Goal: Transaction & Acquisition: Purchase product/service

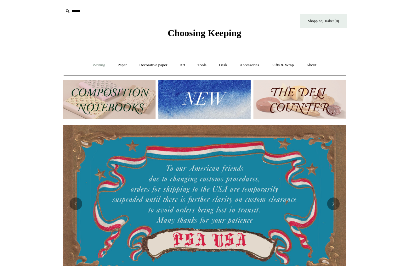
click at [92, 66] on link "Writing +" at bounding box center [99, 65] width 24 height 17
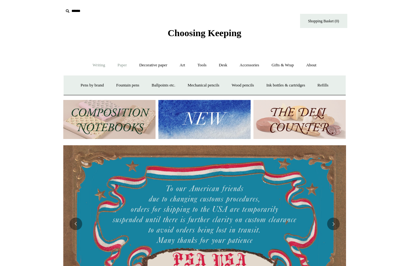
click at [121, 67] on link "Paper +" at bounding box center [122, 65] width 21 height 17
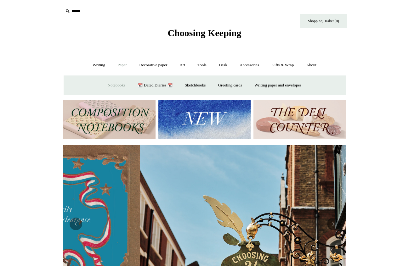
click at [117, 85] on link "Notebooks +" at bounding box center [116, 85] width 29 height 17
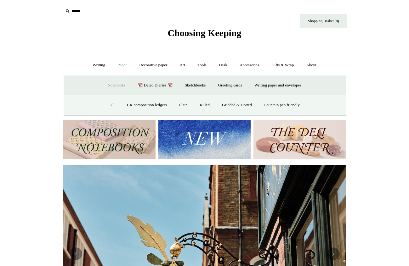
click at [107, 105] on link "All" at bounding box center [111, 105] width 17 height 17
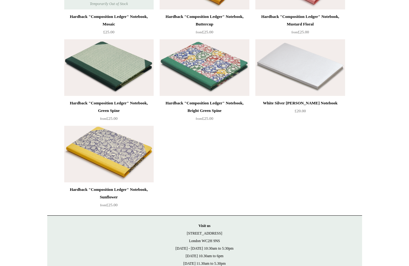
scroll to position [4541, 0]
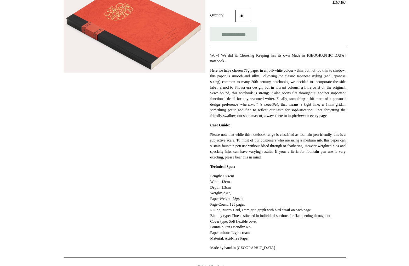
scroll to position [140, 0]
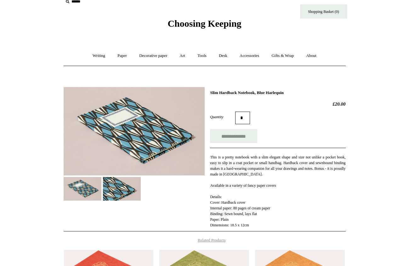
scroll to position [10, 0]
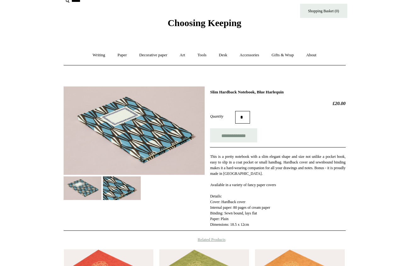
click at [119, 188] on img at bounding box center [122, 188] width 38 height 24
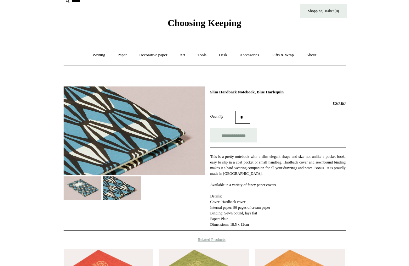
click at [85, 190] on img at bounding box center [83, 188] width 38 height 24
